Goal: Find specific page/section: Find specific page/section

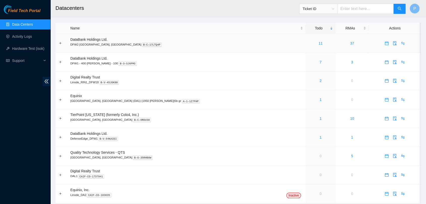
click at [309, 42] on div "11" at bounding box center [321, 44] width 24 height 6
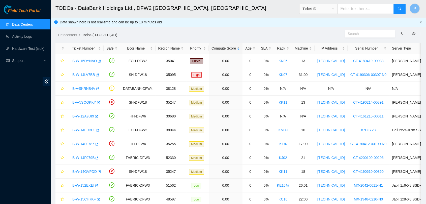
click at [33, 26] on link "Data Centers" at bounding box center [22, 24] width 21 height 4
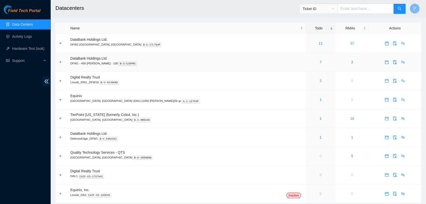
click at [306, 55] on td "7" at bounding box center [321, 62] width 30 height 19
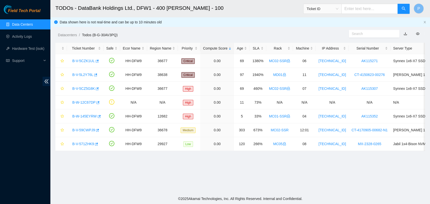
click at [21, 22] on link "Data Centers" at bounding box center [22, 24] width 21 height 4
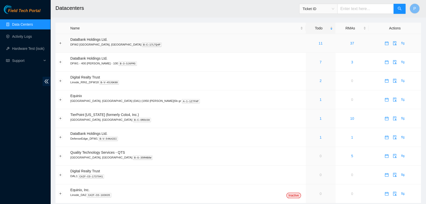
click at [309, 41] on div "11" at bounding box center [321, 44] width 24 height 6
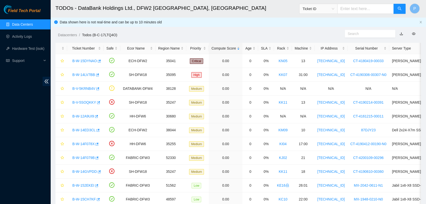
click at [22, 23] on link "Data Centers" at bounding box center [22, 24] width 21 height 4
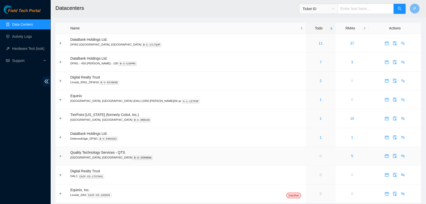
click at [306, 159] on td "0" at bounding box center [321, 156] width 30 height 19
click at [121, 14] on h2 "Datacenters" at bounding box center [200, 8] width 291 height 16
